Goal: Navigation & Orientation: Find specific page/section

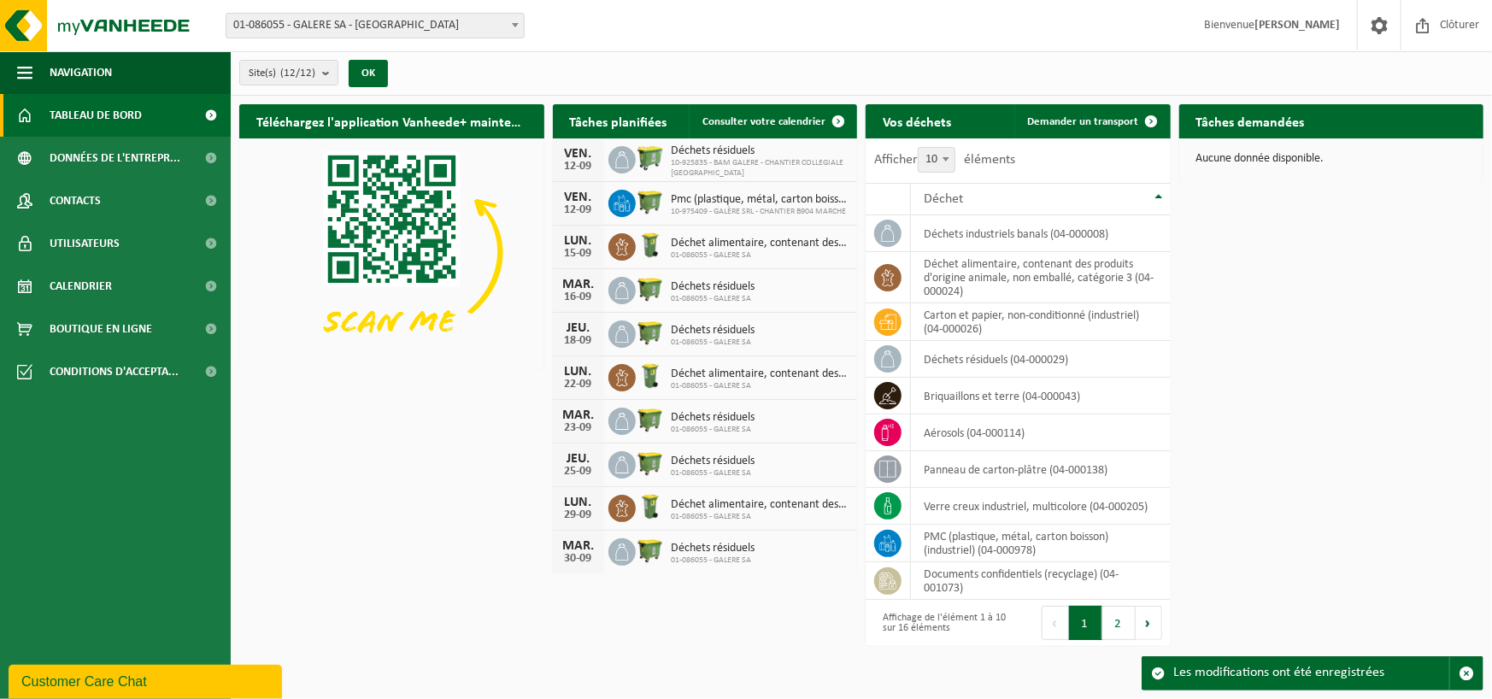
click at [405, 458] on div "Téléchargez l'application Vanheede+ maintenant! Cachez Tâches planifiées Consul…" at bounding box center [861, 352] width 1252 height 513
click at [954, 166] on span at bounding box center [945, 159] width 17 height 22
click at [957, 148] on select "10 25 50 100" at bounding box center [947, 147] width 51 height 1
select select "25"
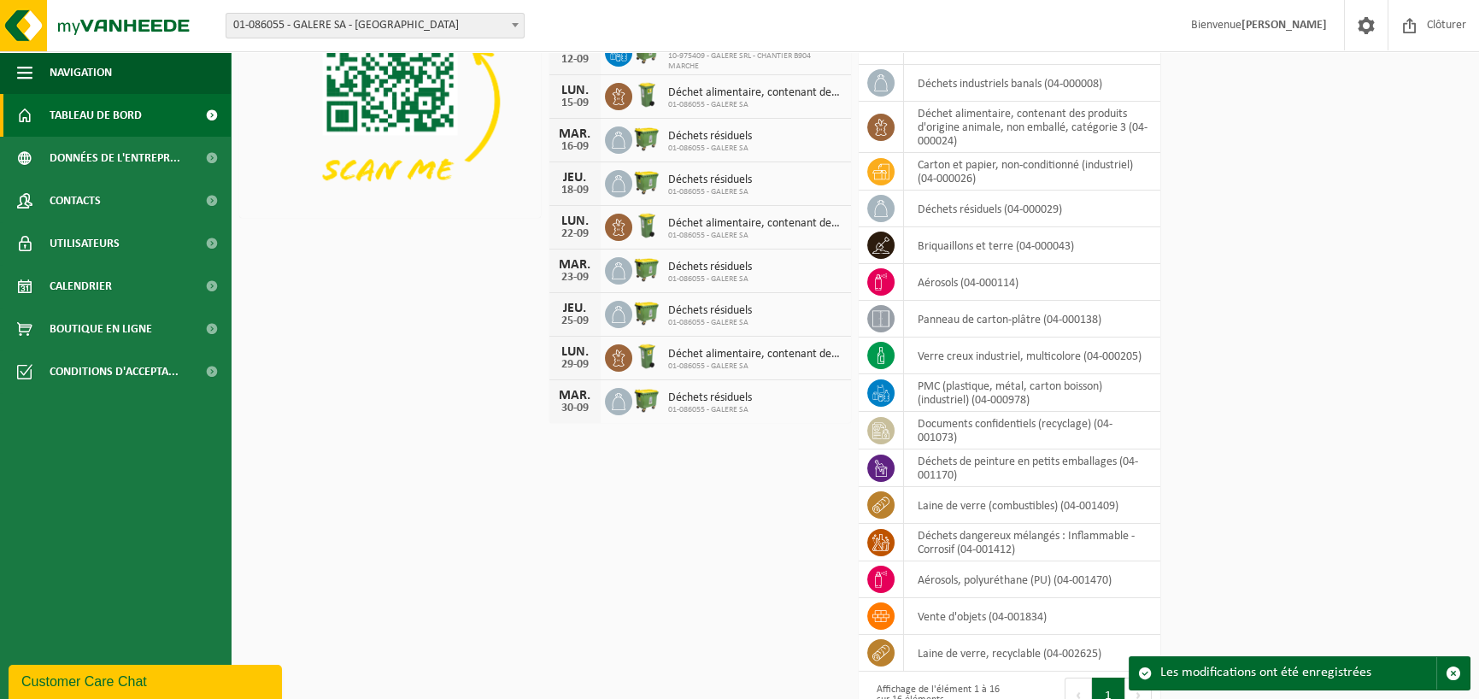
scroll to position [176, 0]
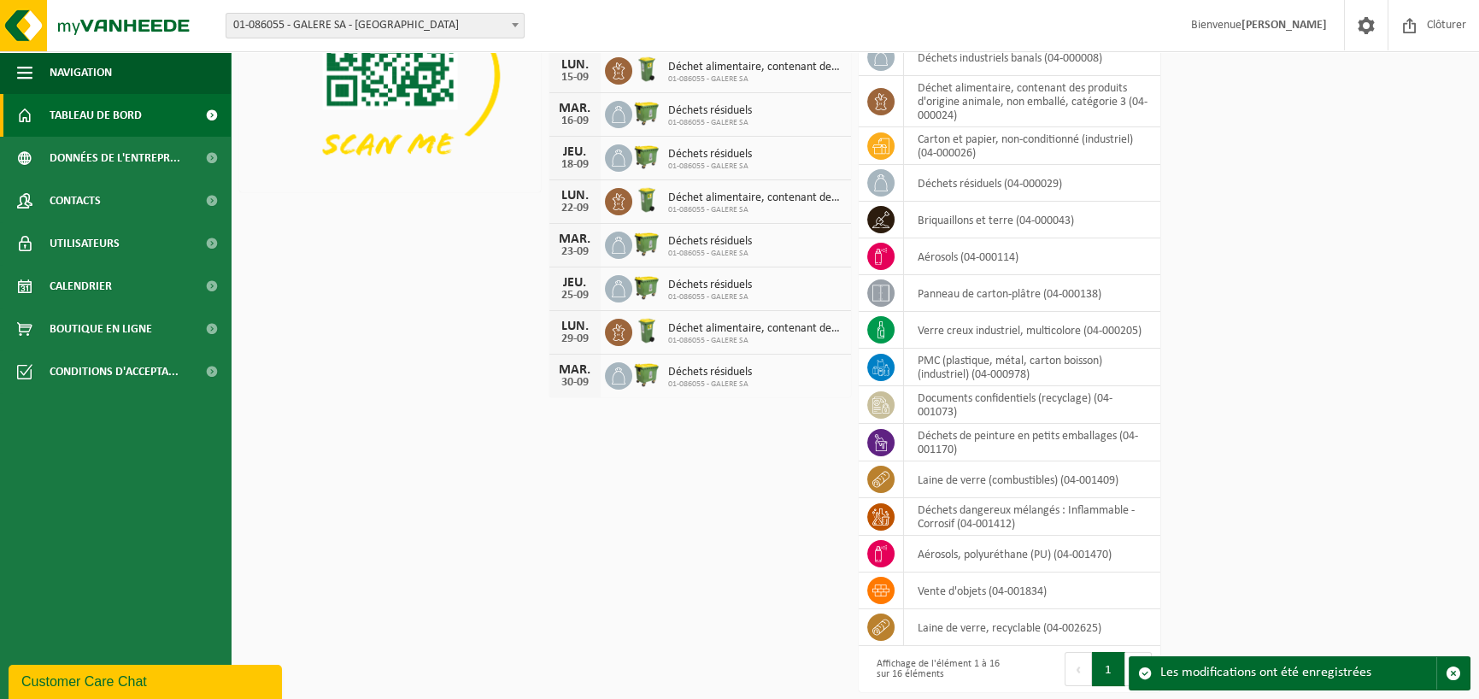
click at [1345, 296] on div "Téléchargez l'application Vanheede+ maintenant! Cachez Tâches planifiées Consul…" at bounding box center [855, 309] width 1240 height 779
click at [408, 451] on div "Téléchargez l'application Vanheede+ maintenant! Cachez Tâches planifiées Consul…" at bounding box center [855, 309] width 1240 height 779
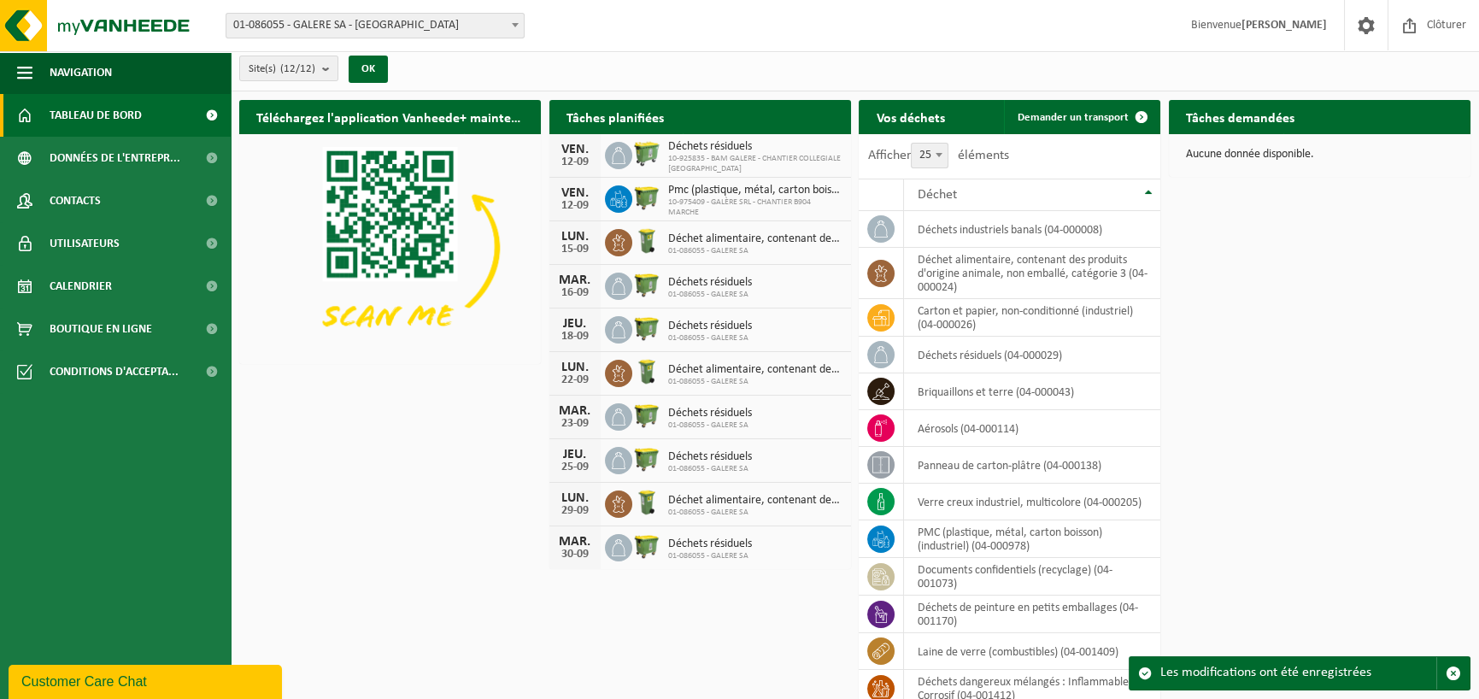
scroll to position [0, 0]
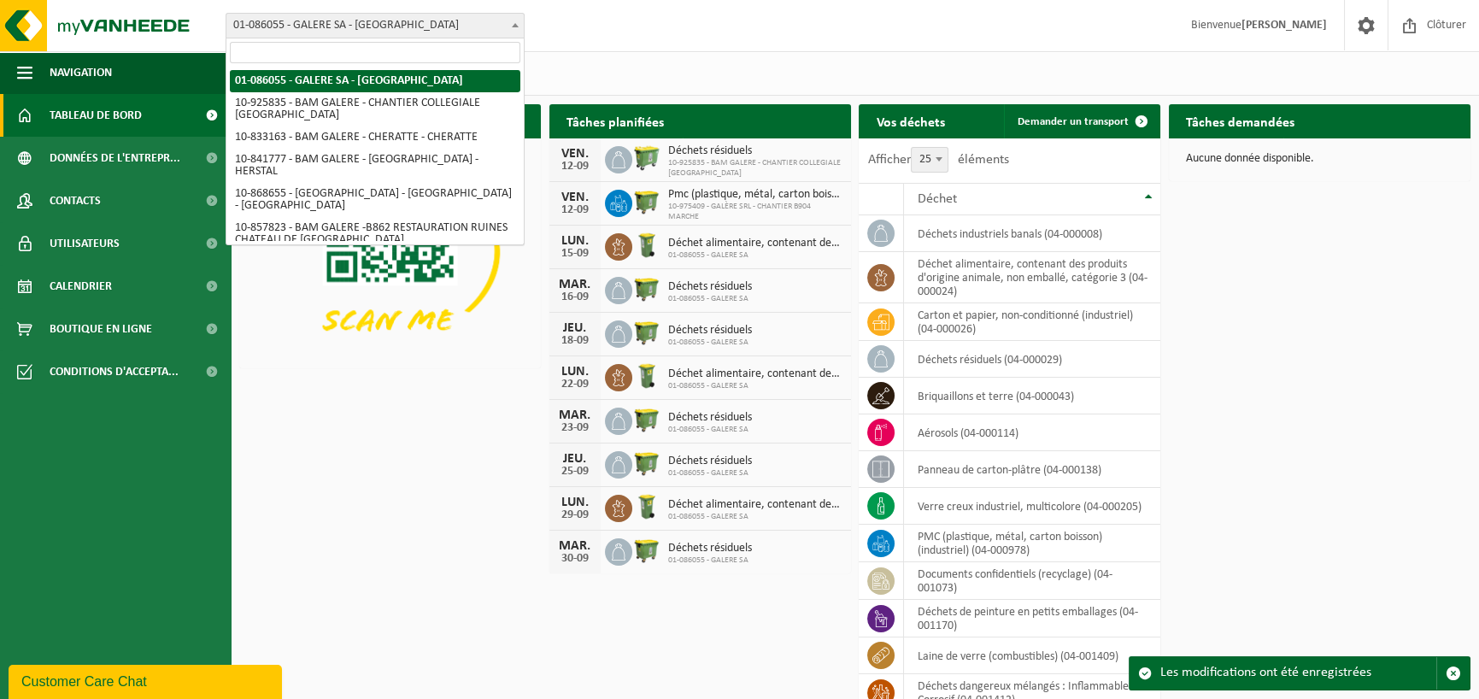
click at [514, 24] on b at bounding box center [515, 25] width 7 height 4
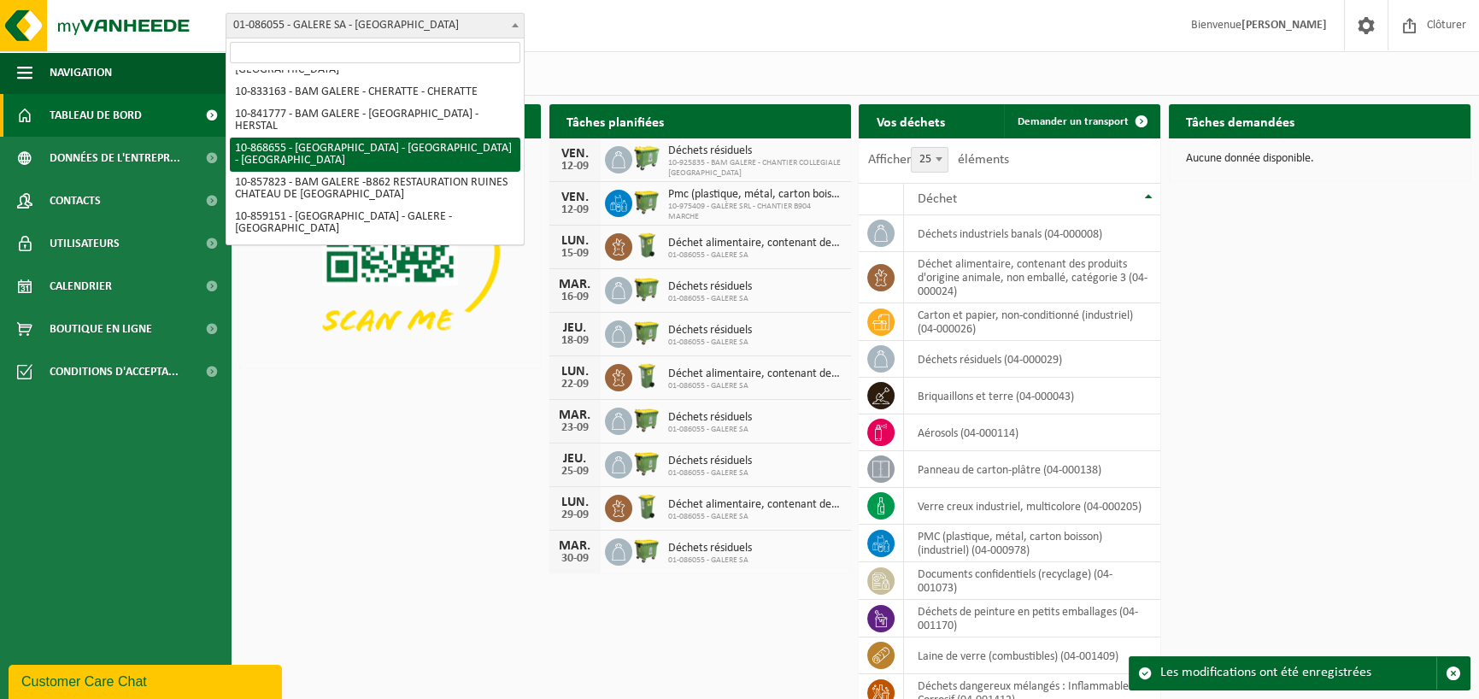
scroll to position [85, 0]
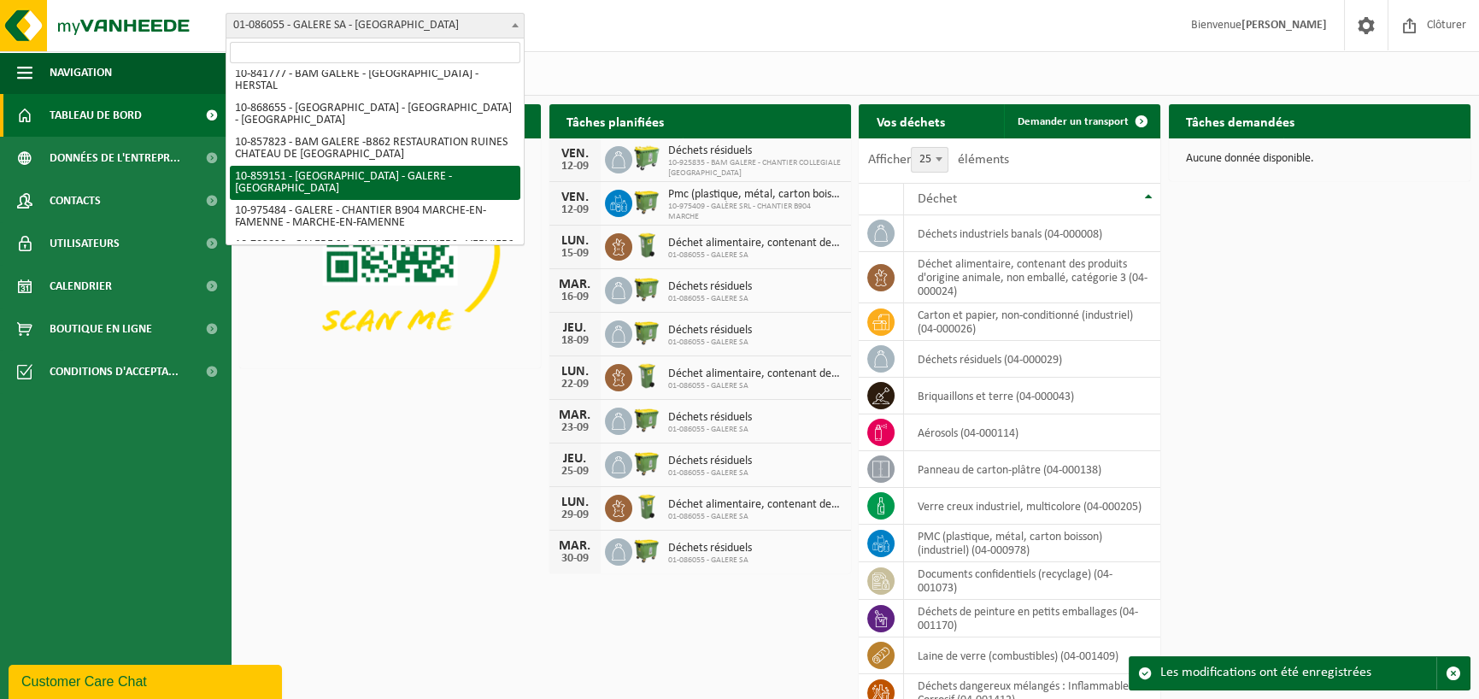
select select "99572"
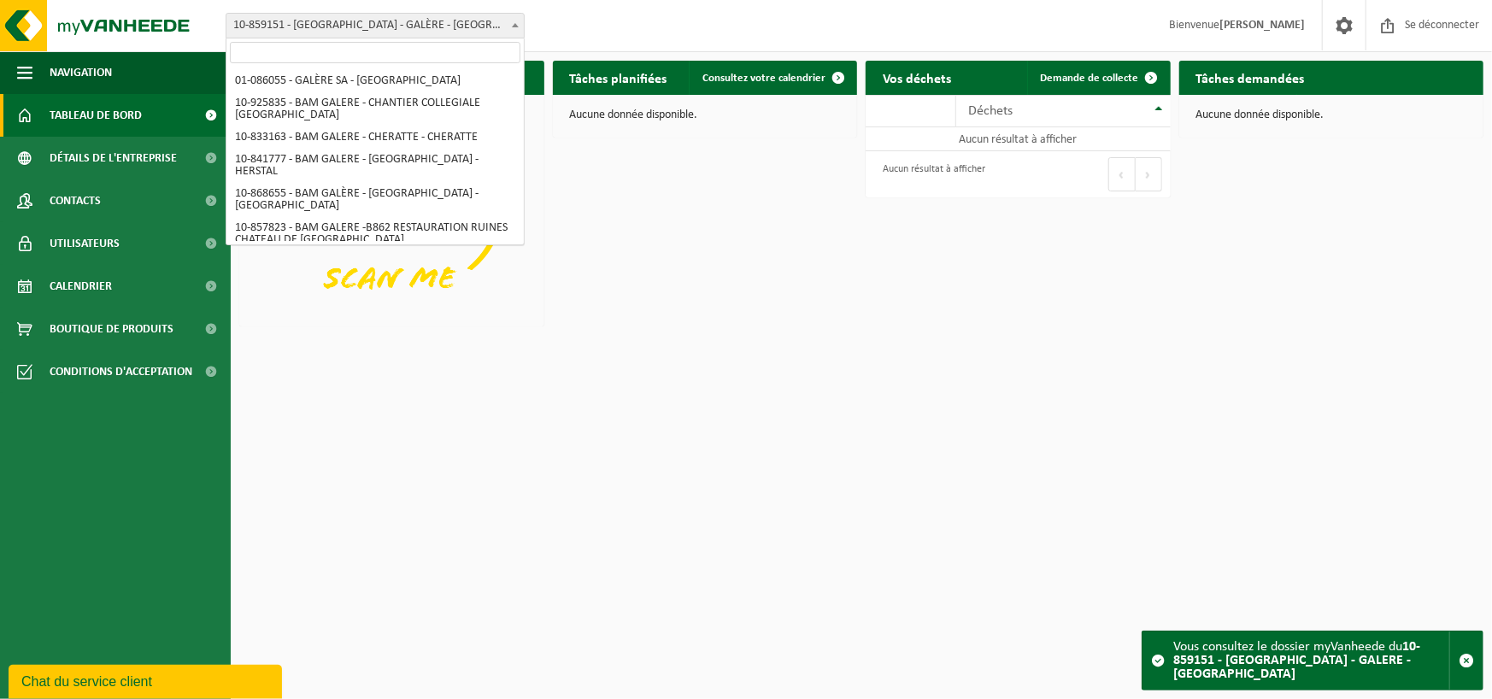
click at [512, 26] on b at bounding box center [515, 25] width 7 height 4
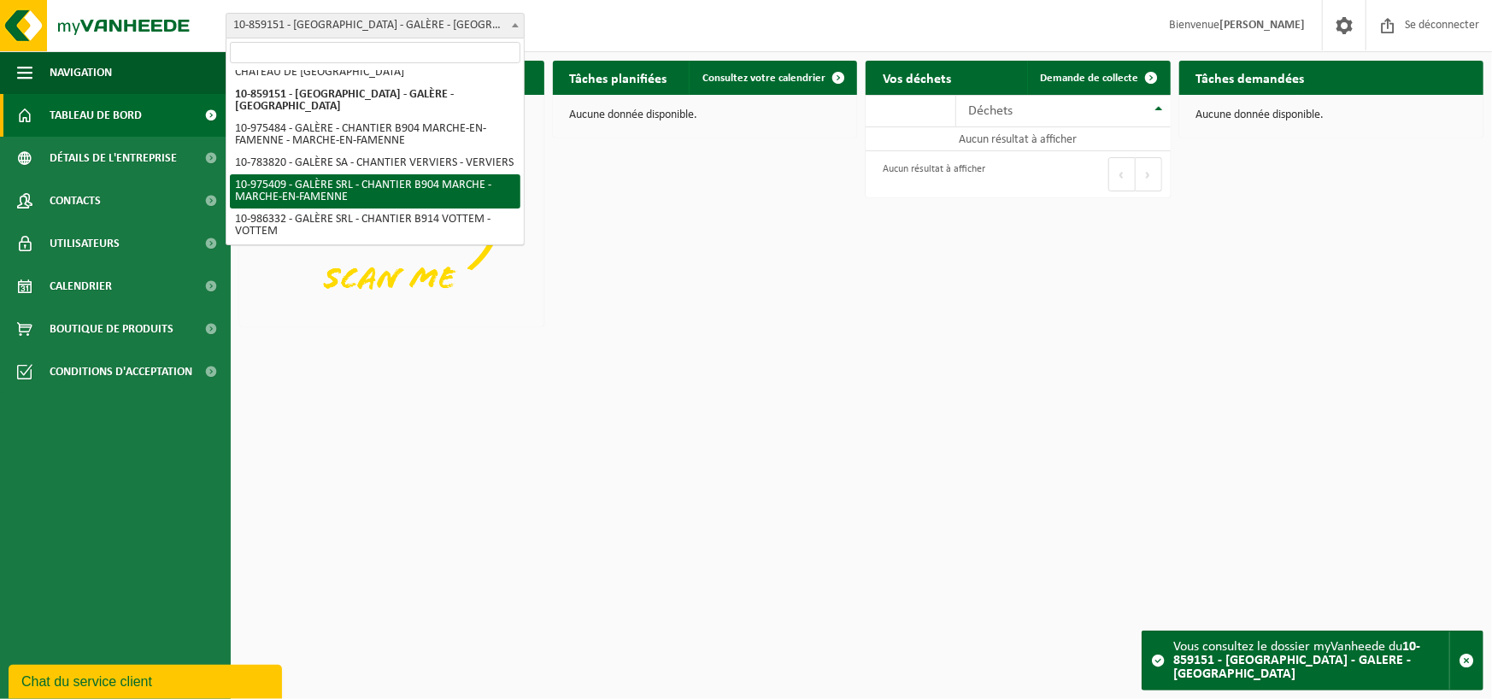
select select "158191"
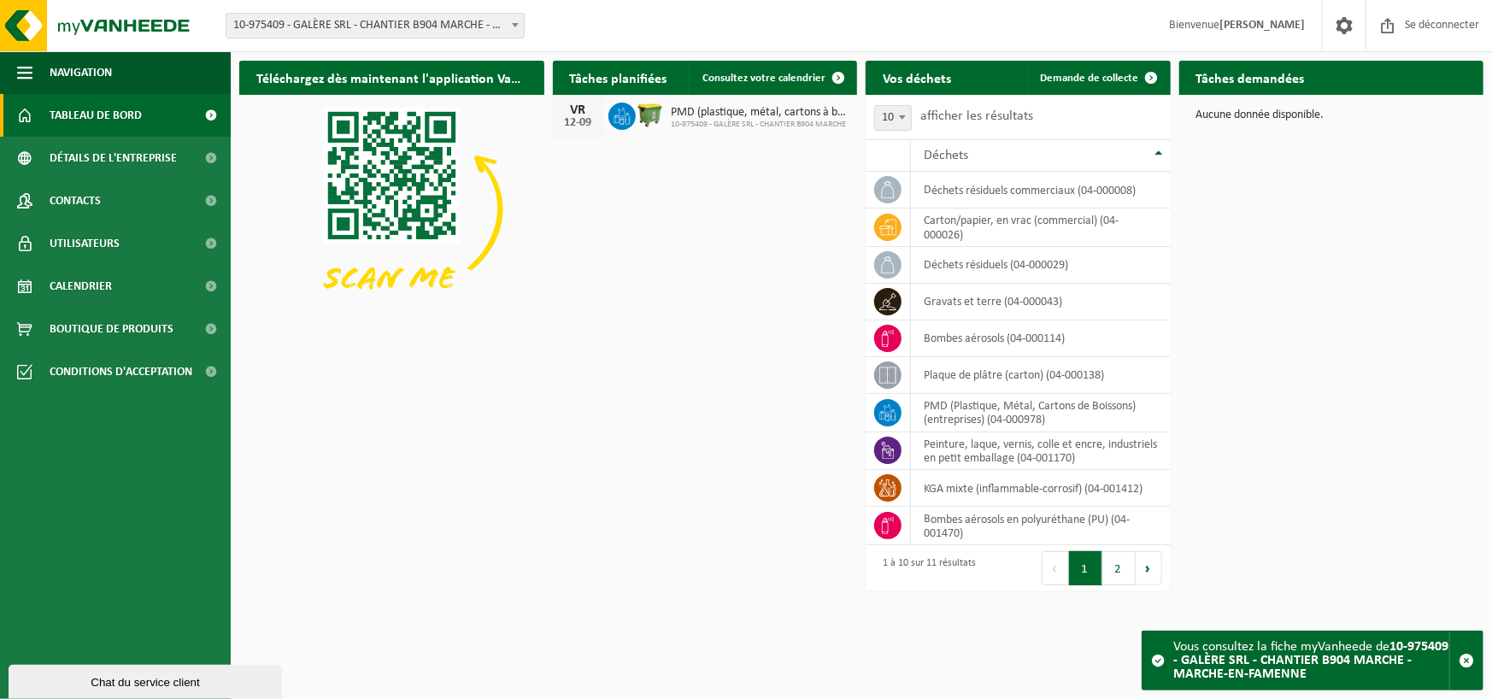
click at [513, 25] on b at bounding box center [515, 25] width 7 height 4
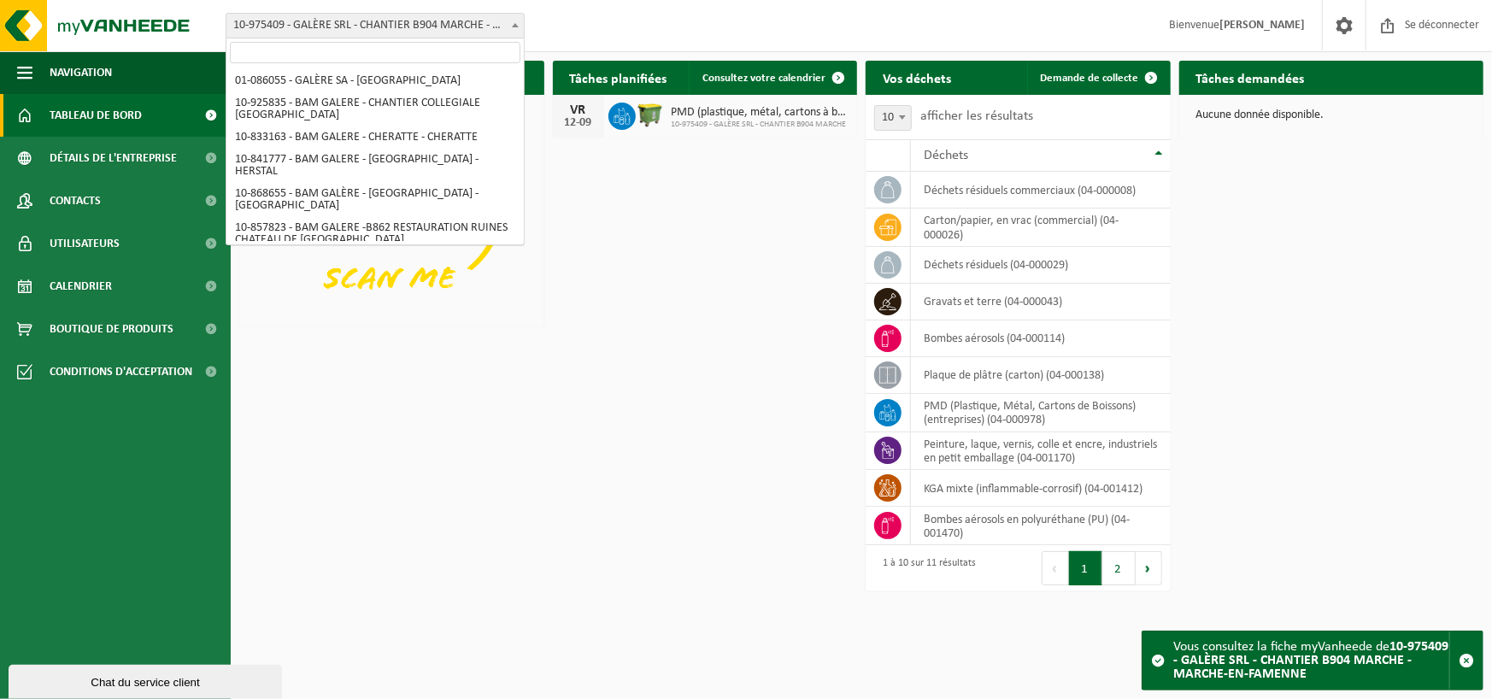
scroll to position [167, 0]
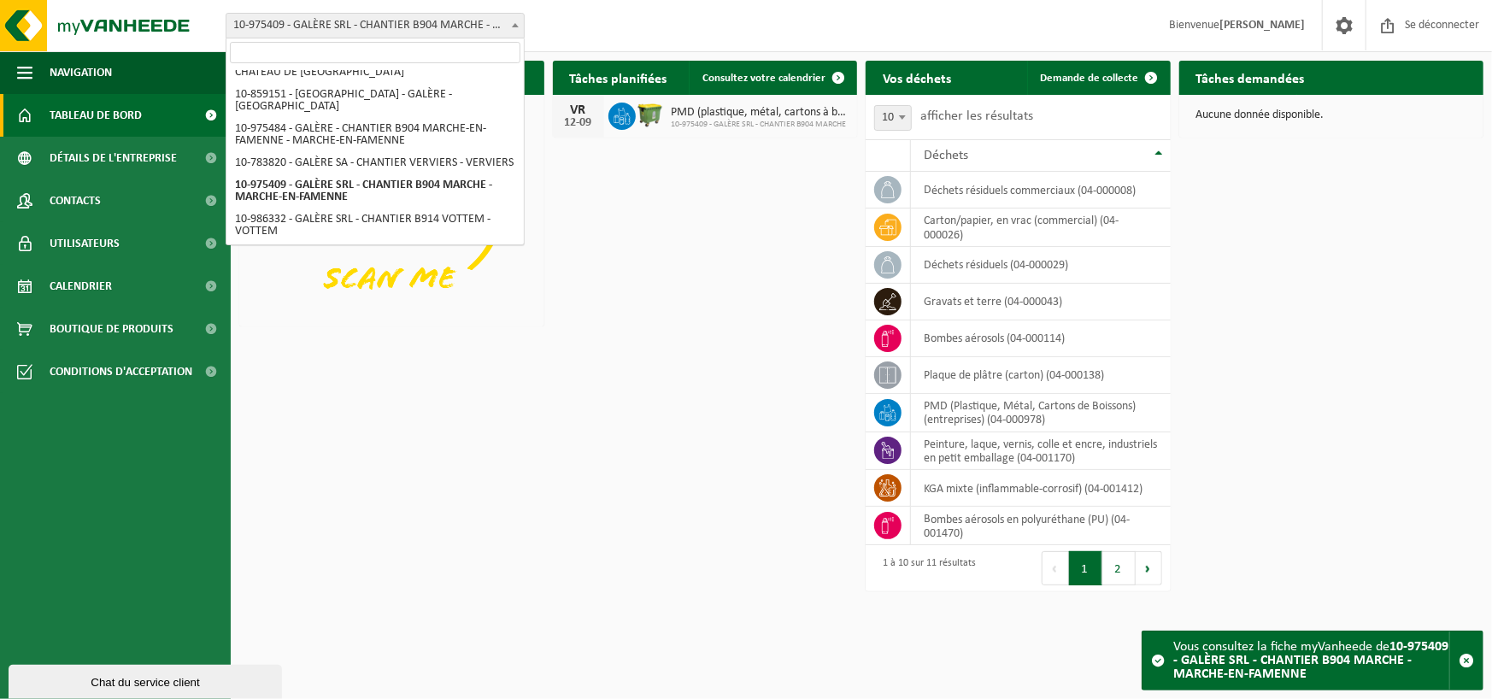
select select "92674"
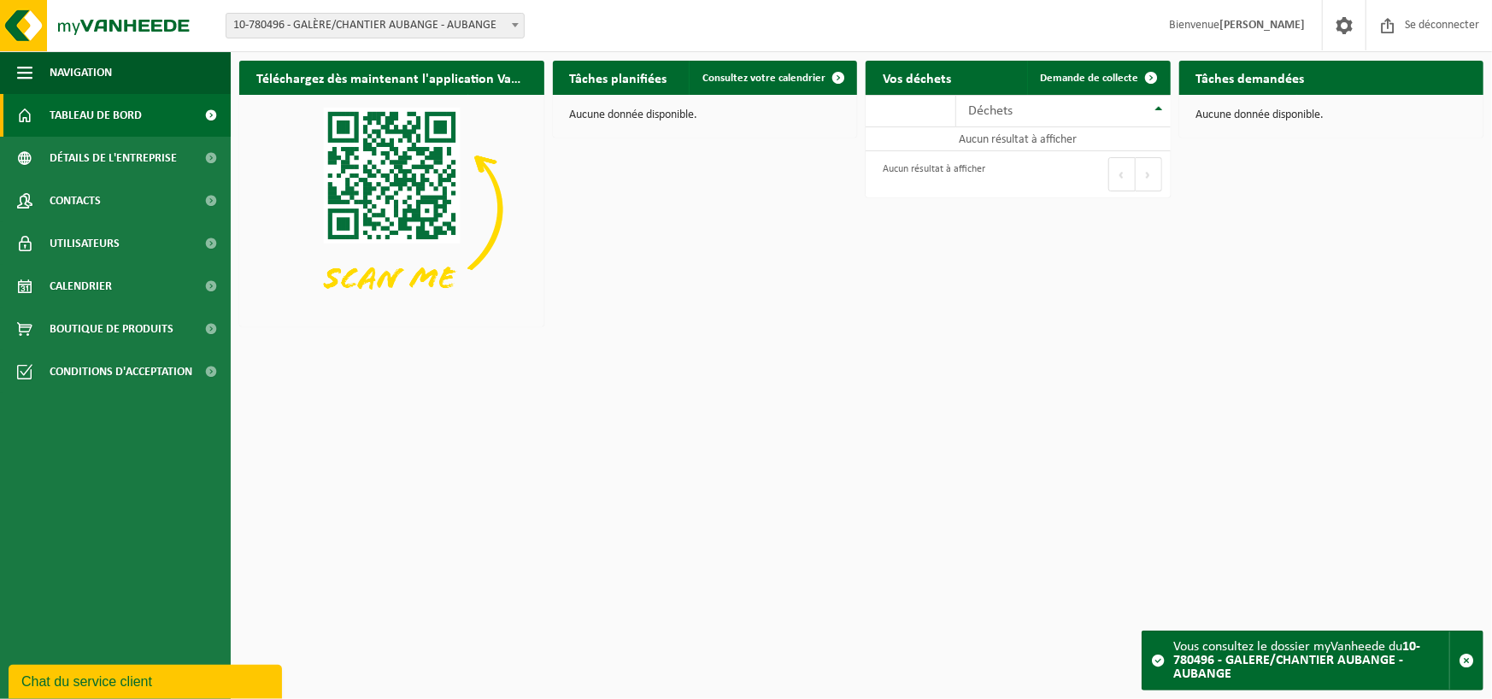
click at [668, 363] on html "Bifurquer: 01-086055 - GALÈRE SA - EMBOURG 10-925835 - BAM GALERE - CHANTIER CO…" at bounding box center [746, 349] width 1492 height 699
click at [68, 24] on img at bounding box center [102, 25] width 205 height 51
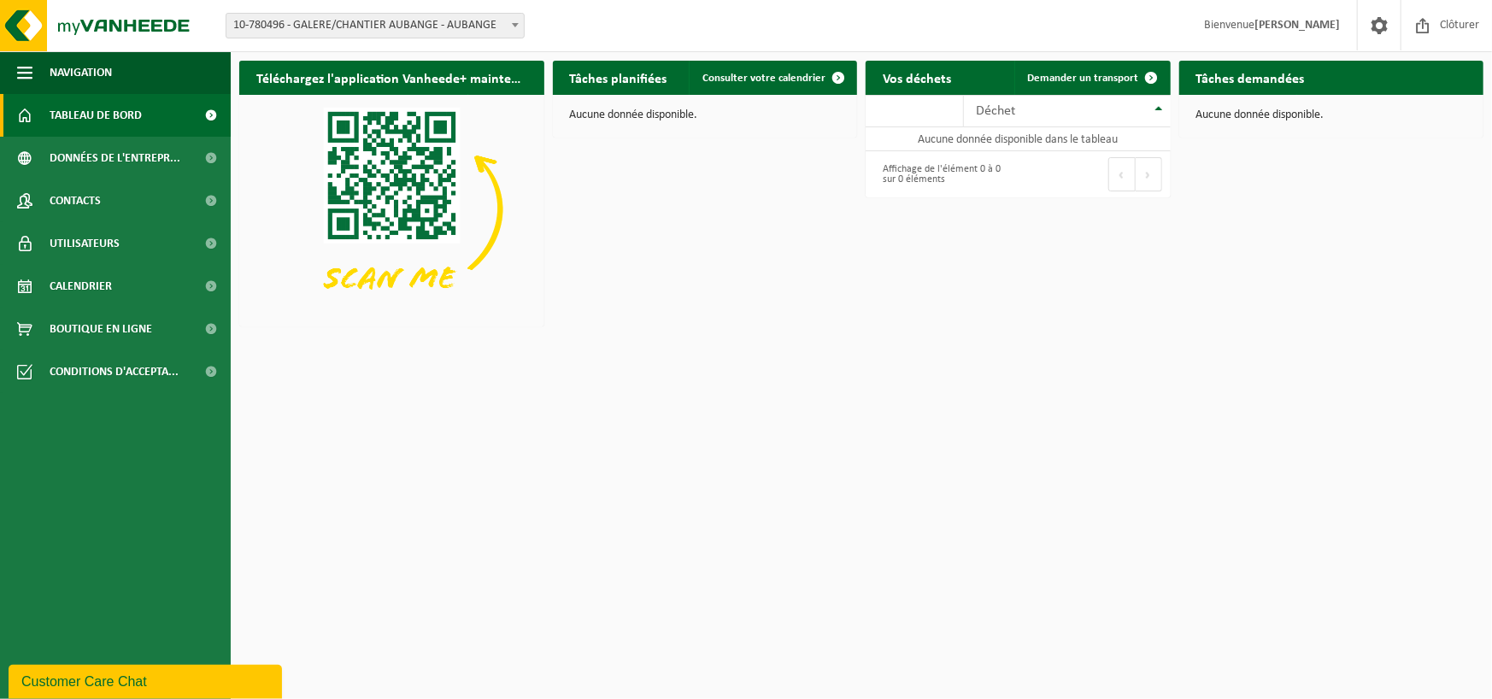
click at [81, 114] on span "Tableau de bord" at bounding box center [96, 115] width 92 height 43
click at [72, 238] on span "Utilisateurs" at bounding box center [85, 243] width 70 height 43
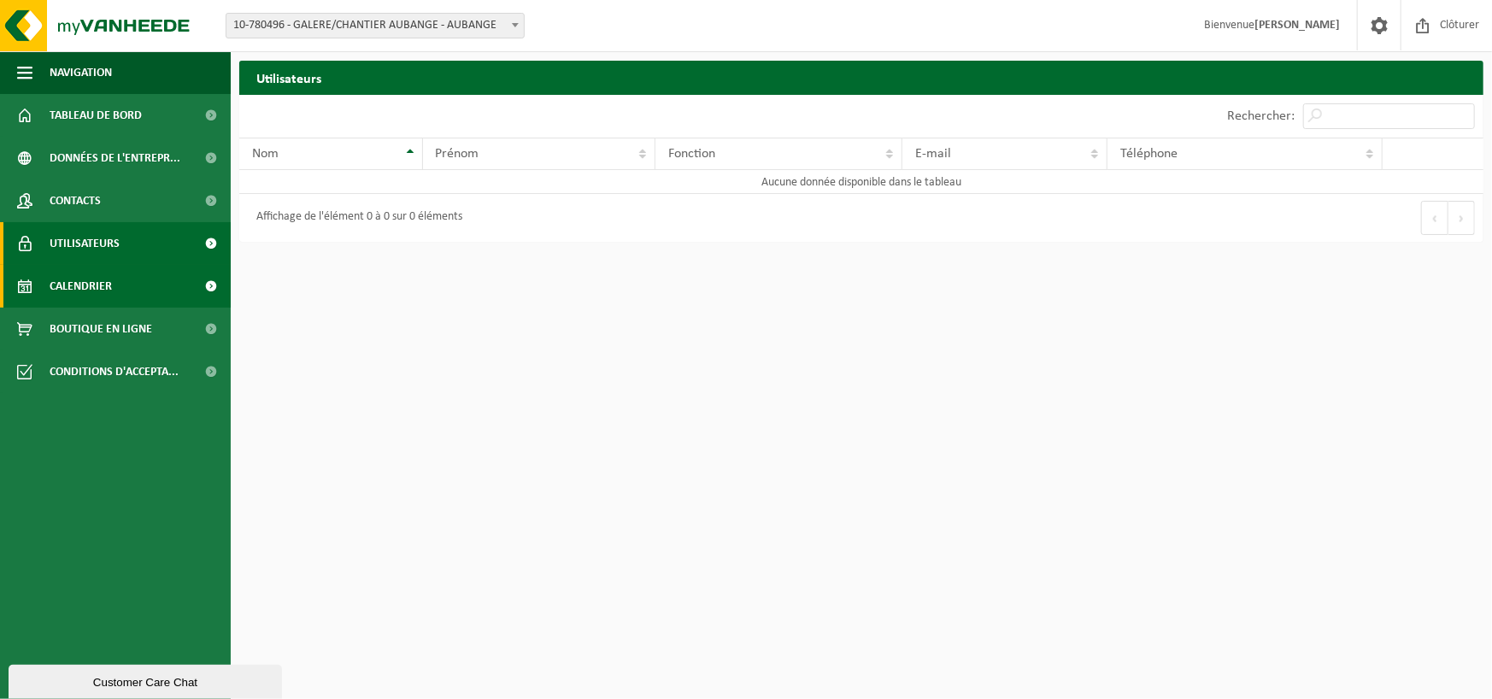
click at [72, 280] on span "Calendrier" at bounding box center [81, 286] width 62 height 43
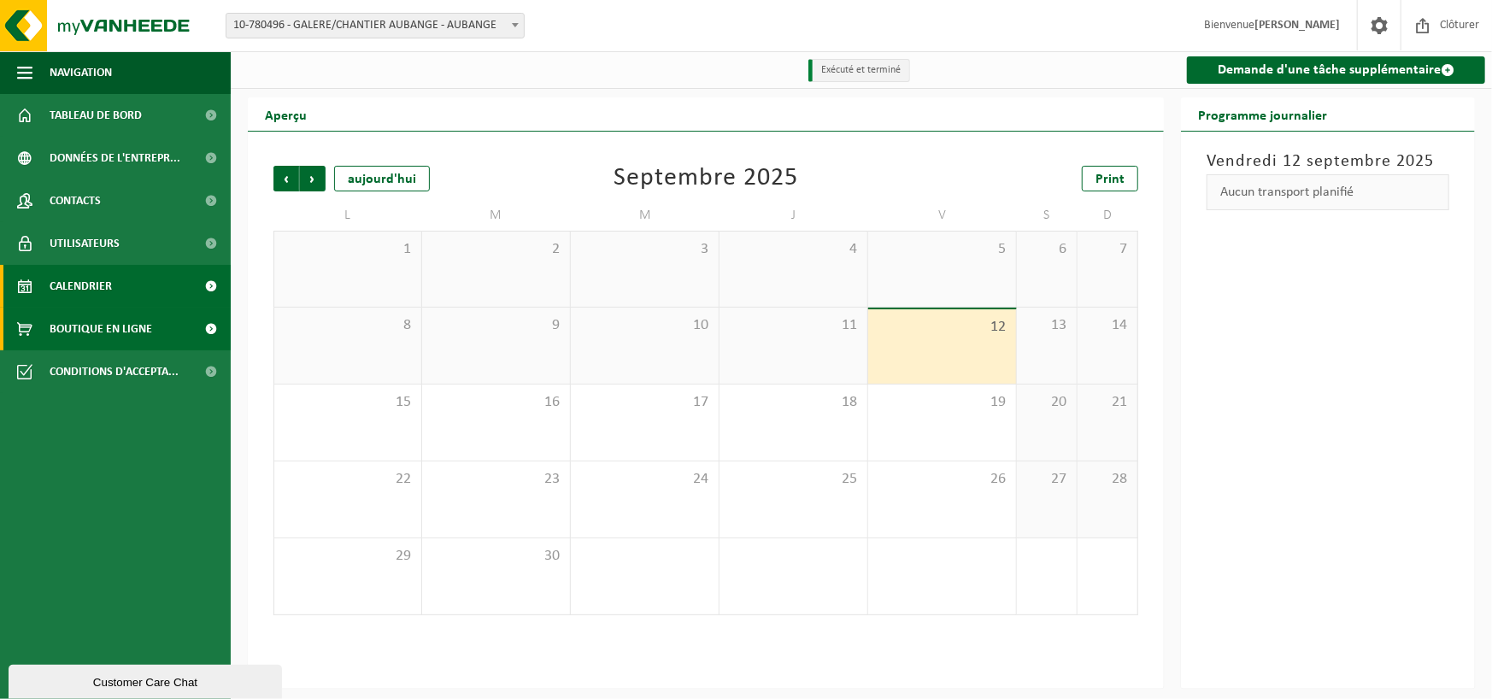
click at [93, 328] on span "Boutique en ligne" at bounding box center [101, 329] width 103 height 43
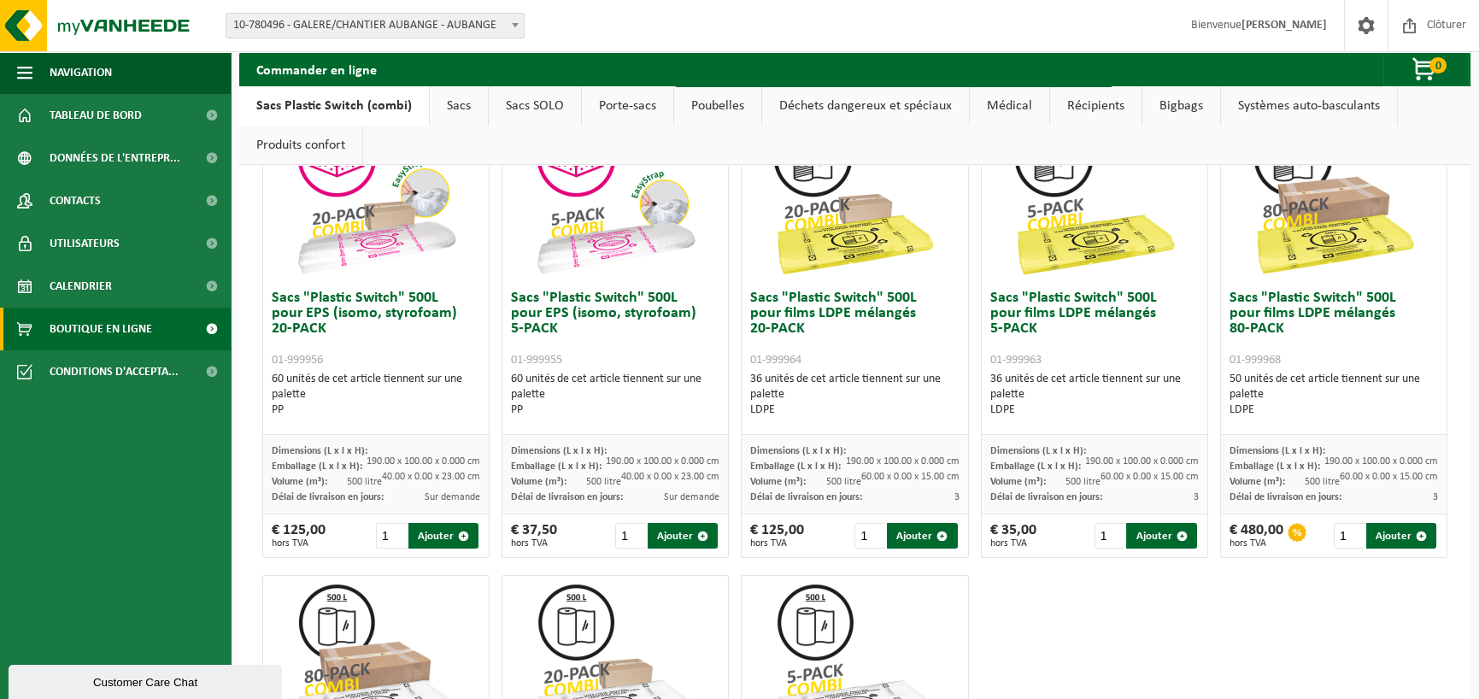
scroll to position [918, 0]
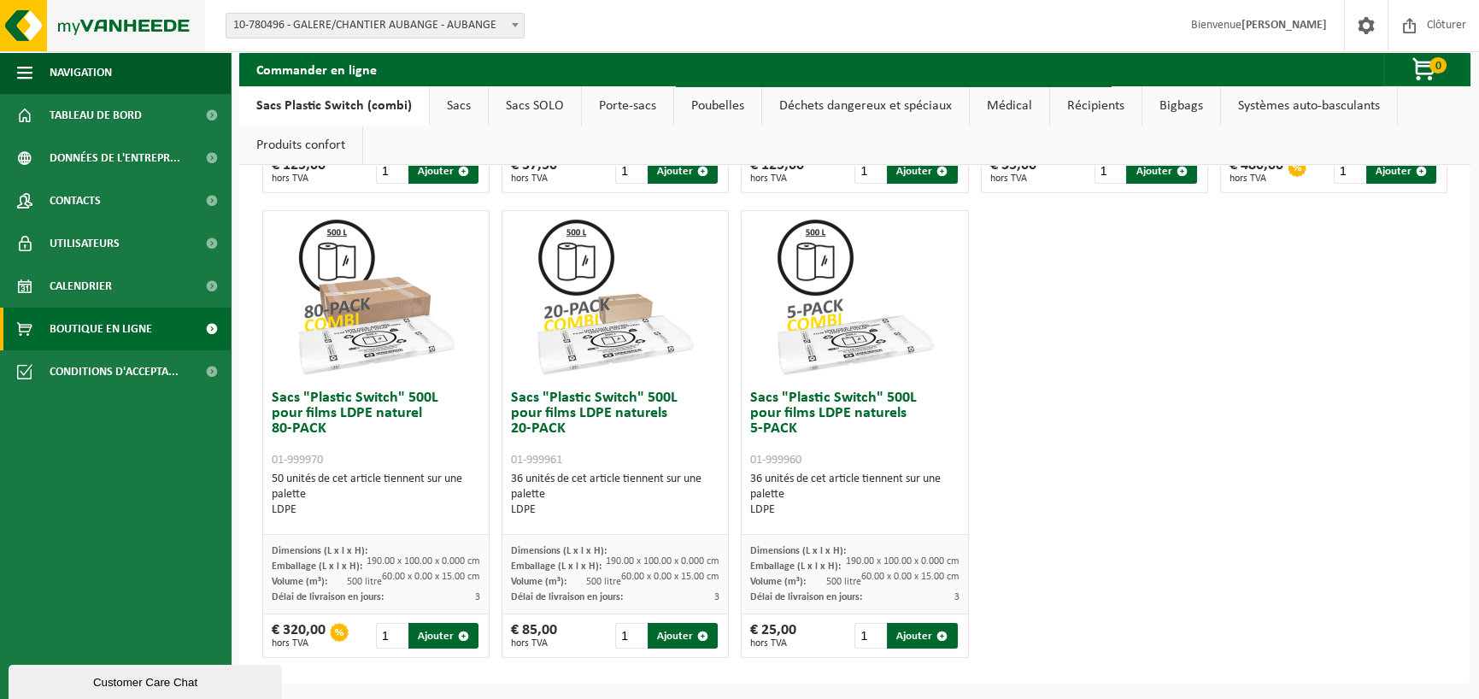
click at [90, 18] on img at bounding box center [102, 25] width 205 height 51
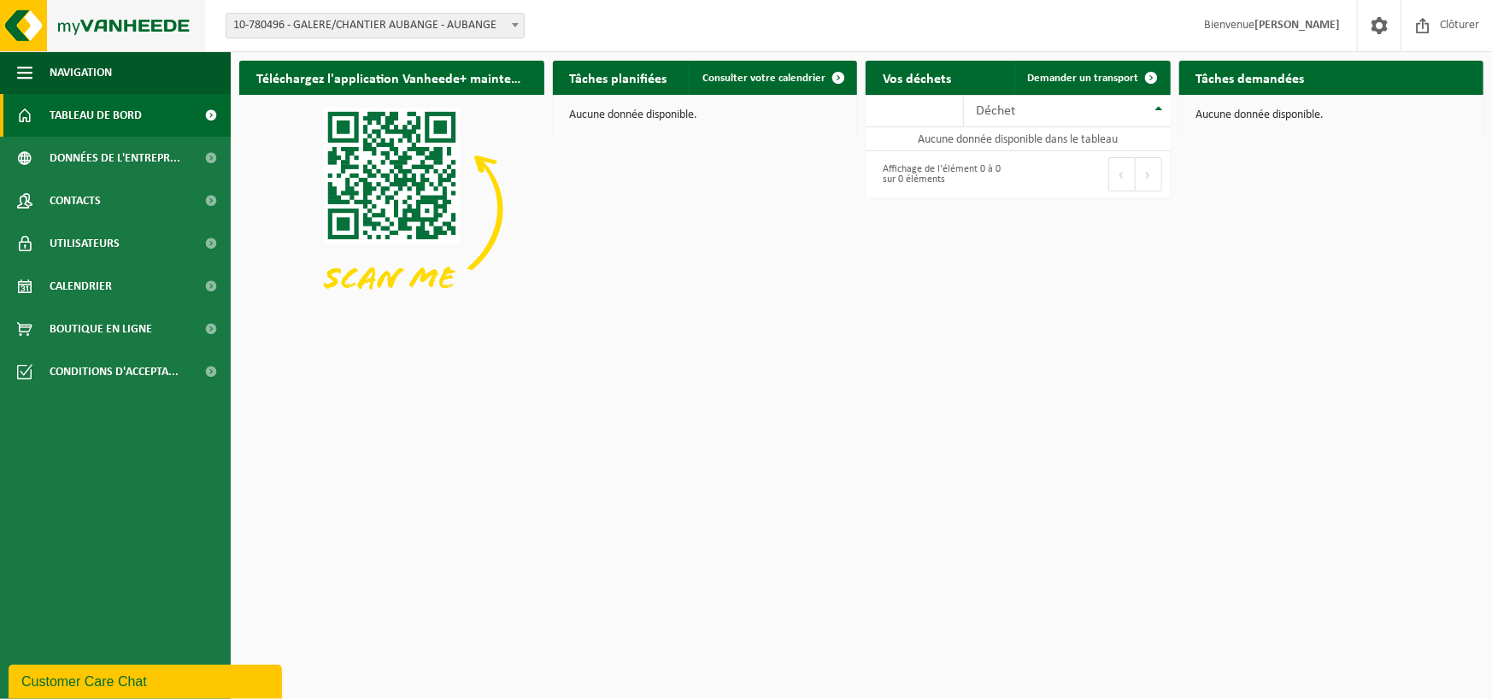
click at [63, 21] on img at bounding box center [102, 25] width 205 height 51
click at [77, 21] on img at bounding box center [102, 25] width 205 height 51
click at [95, 22] on img at bounding box center [102, 25] width 205 height 51
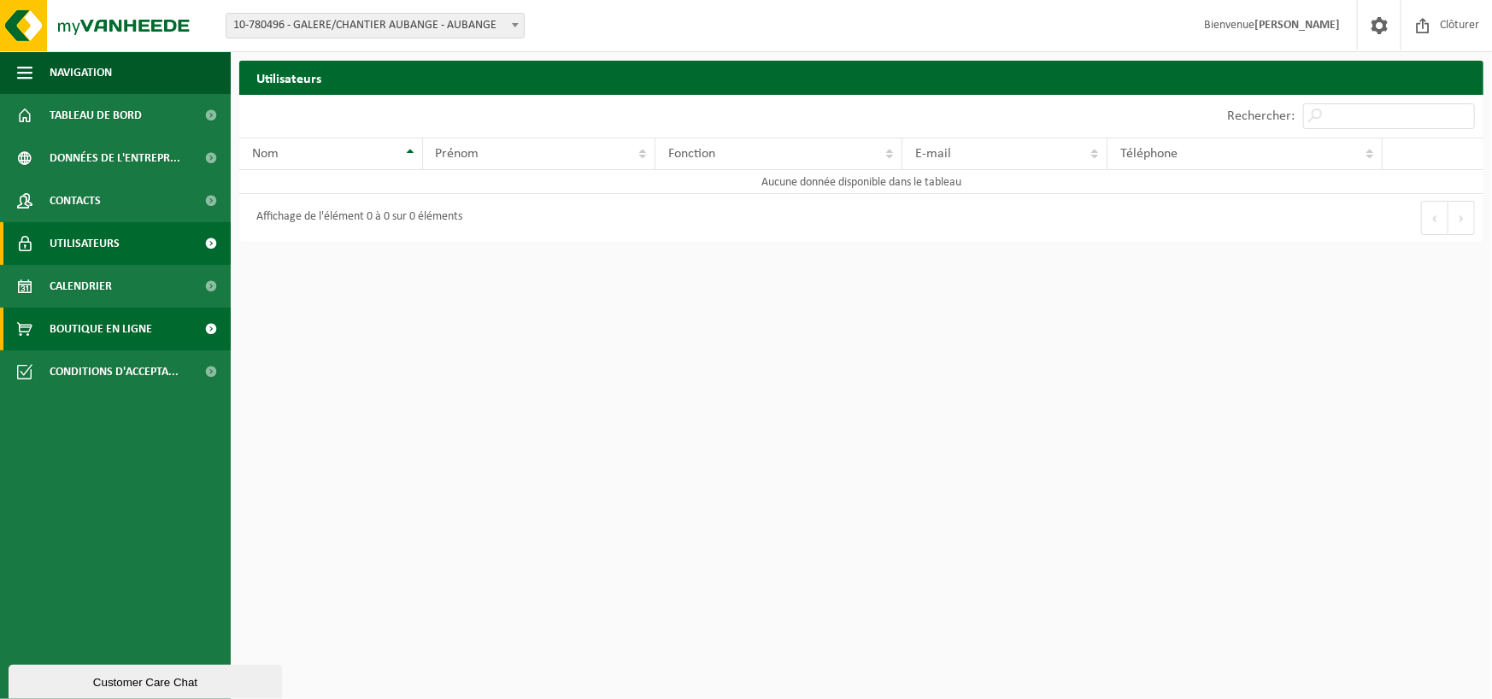
click at [93, 334] on span "Boutique en ligne" at bounding box center [101, 329] width 103 height 43
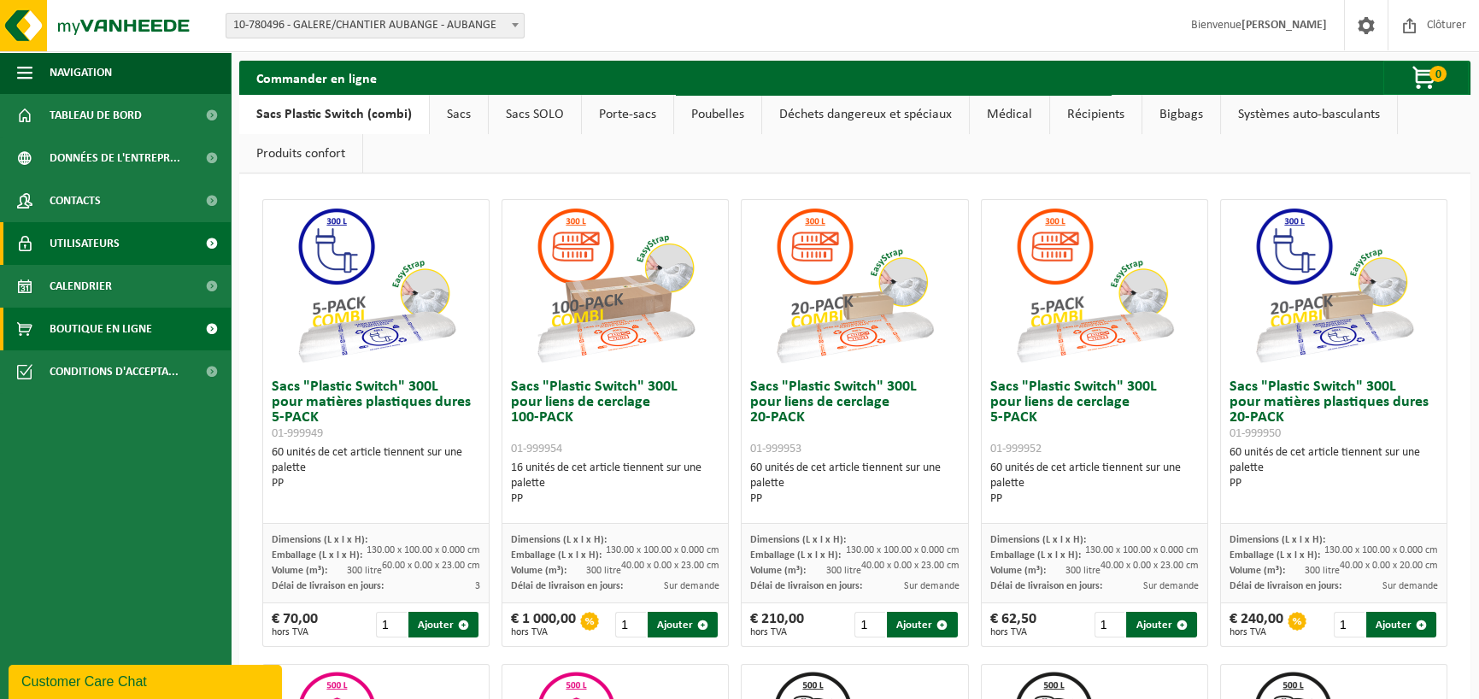
click at [72, 242] on span "Utilisateurs" at bounding box center [85, 243] width 70 height 43
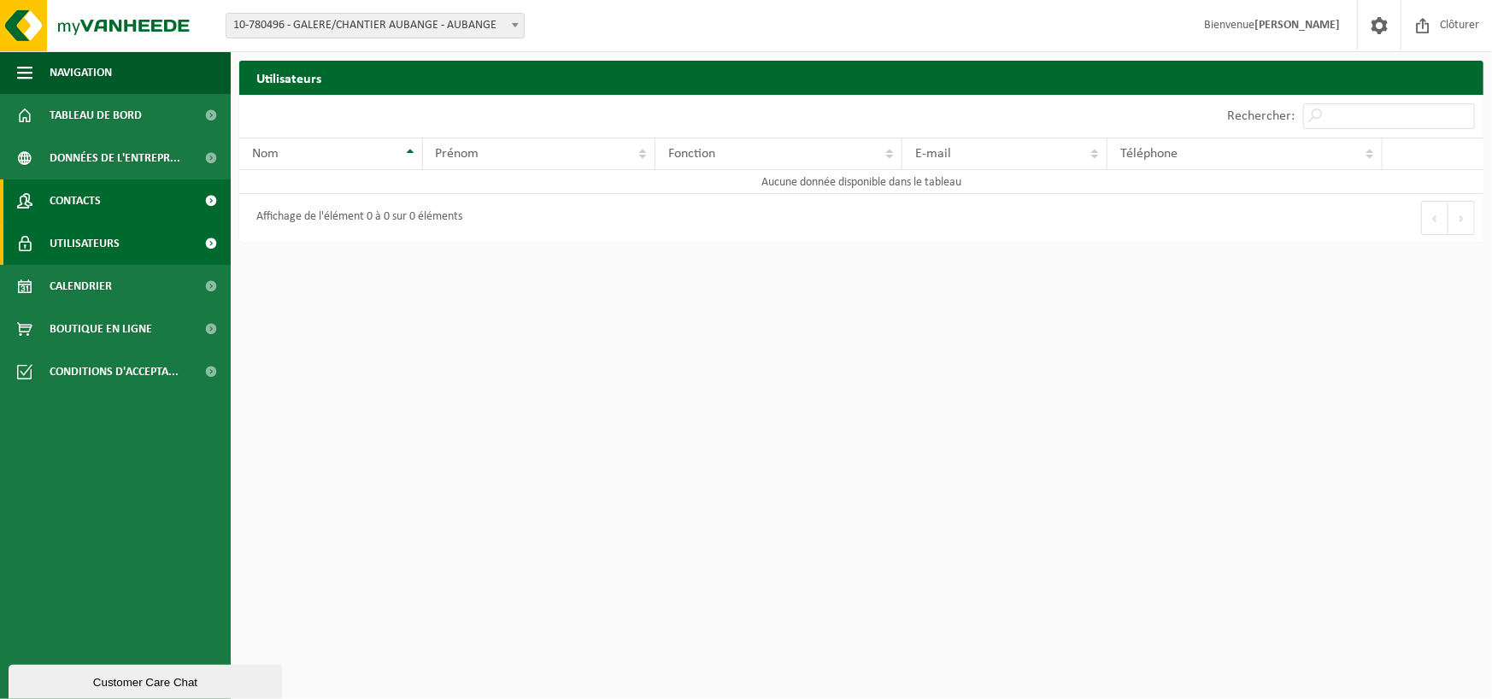
click at [73, 202] on span "Contacts" at bounding box center [75, 200] width 51 height 43
